Goal: Task Accomplishment & Management: Use online tool/utility

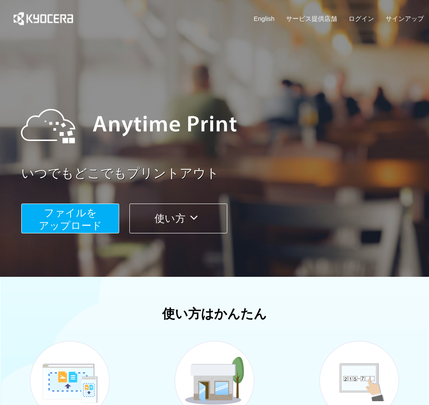
click at [85, 222] on span "ファイルを ​​アップロード" at bounding box center [70, 219] width 63 height 24
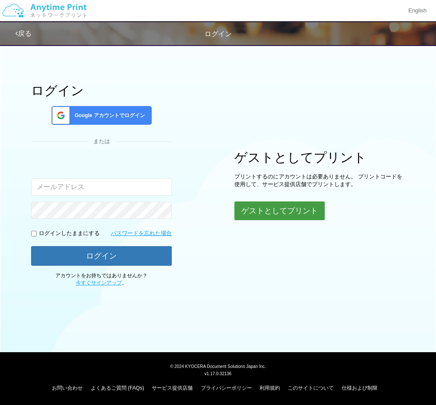
click at [264, 214] on button "ゲストとしてプリント" at bounding box center [279, 210] width 90 height 19
click at [289, 210] on button "ゲストとしてプリント" at bounding box center [279, 210] width 90 height 19
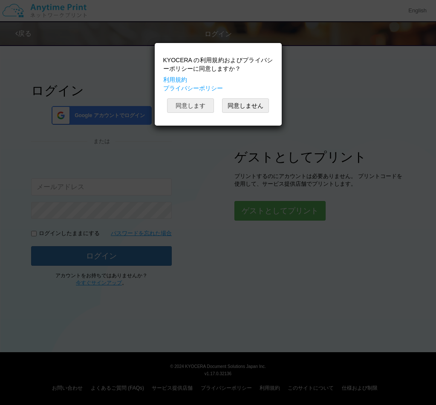
click at [184, 106] on button "同意します" at bounding box center [190, 105] width 47 height 14
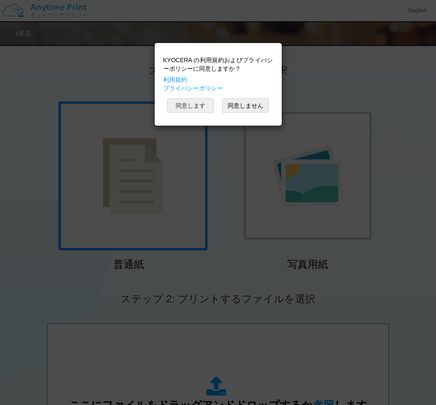
click at [190, 109] on button "同意します" at bounding box center [190, 105] width 47 height 14
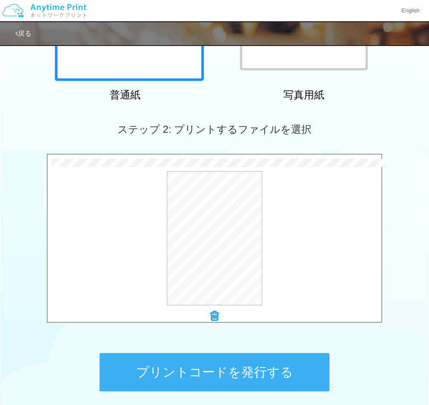
scroll to position [243, 0]
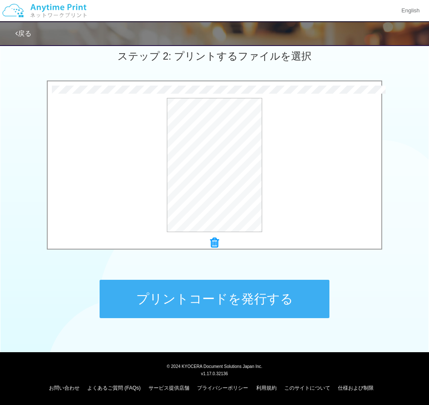
click at [188, 294] on button "プリントコードを発行する" at bounding box center [215, 299] width 230 height 38
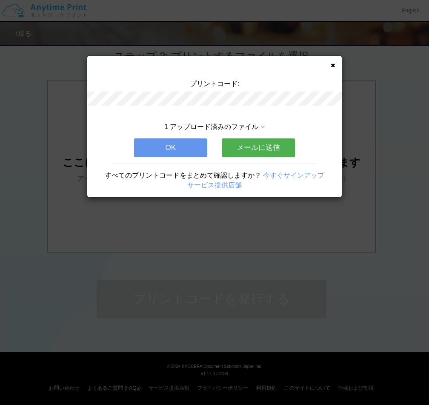
scroll to position [0, 0]
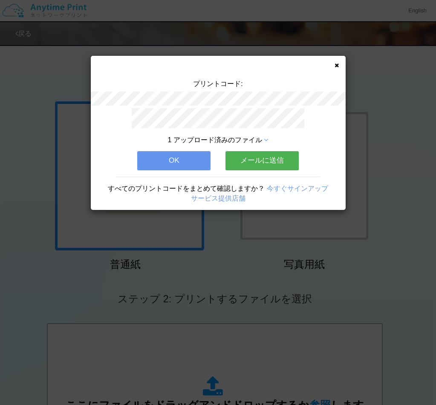
click at [267, 156] on button "メールに送信" at bounding box center [261, 160] width 73 height 19
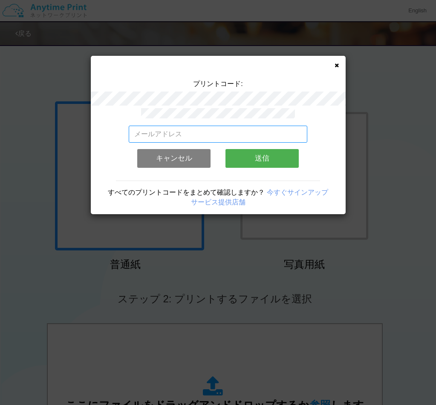
click at [184, 133] on input "email" at bounding box center [218, 134] width 178 height 17
type input "[EMAIL_ADDRESS][DOMAIN_NAME]"
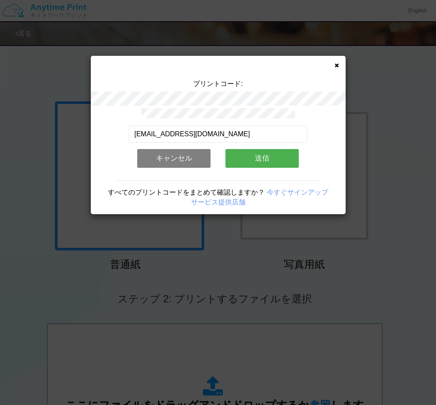
click at [257, 154] on button "送信" at bounding box center [261, 158] width 73 height 19
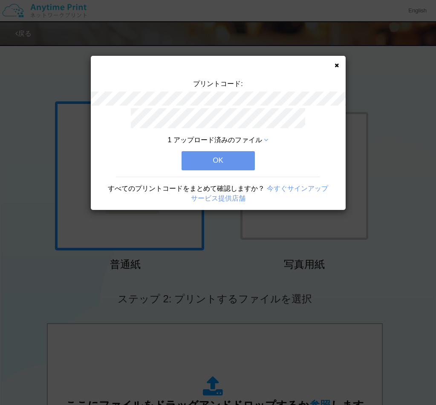
click at [205, 157] on button "OK" at bounding box center [217, 160] width 73 height 19
